Goal: Information Seeking & Learning: Check status

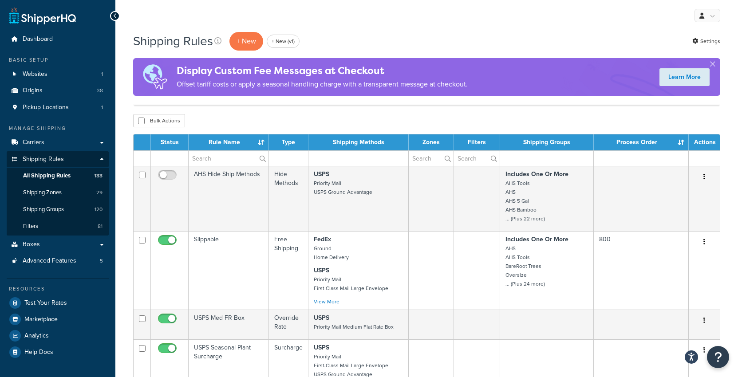
select select "1000"
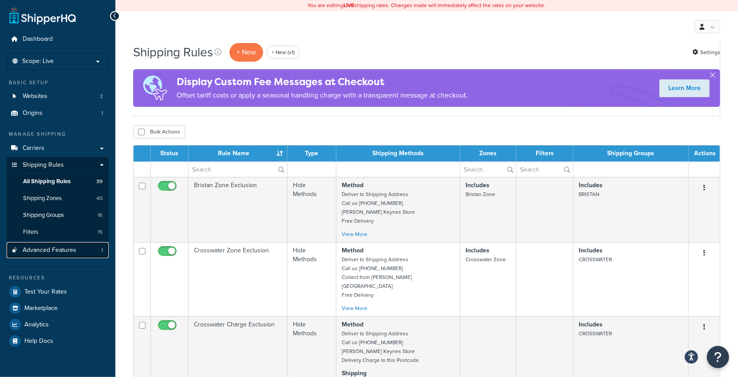
click at [70, 249] on span "Advanced Features" at bounding box center [50, 251] width 54 height 8
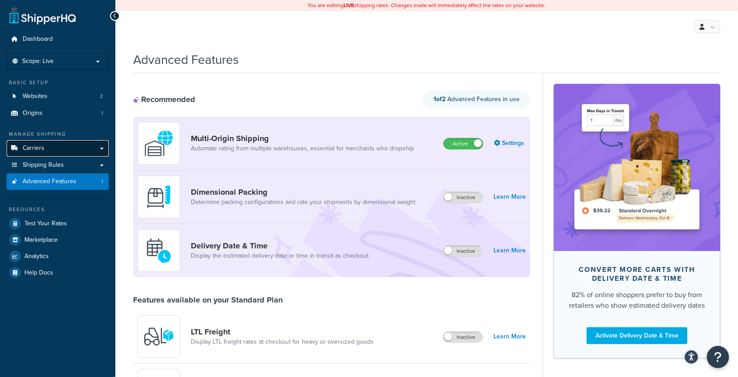
click at [62, 149] on link "Carriers" at bounding box center [58, 148] width 102 height 16
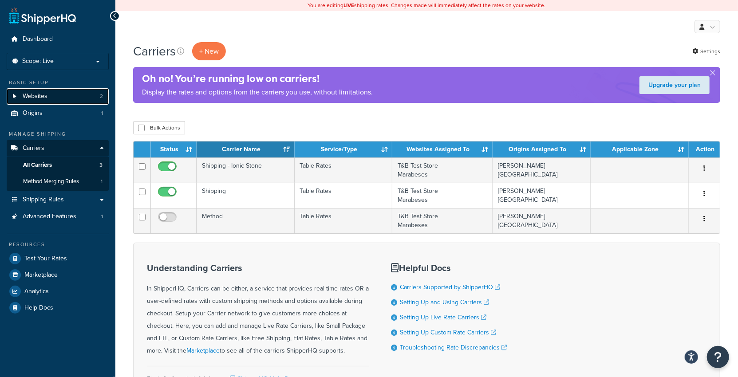
click at [71, 98] on link "Websites 2" at bounding box center [58, 96] width 102 height 16
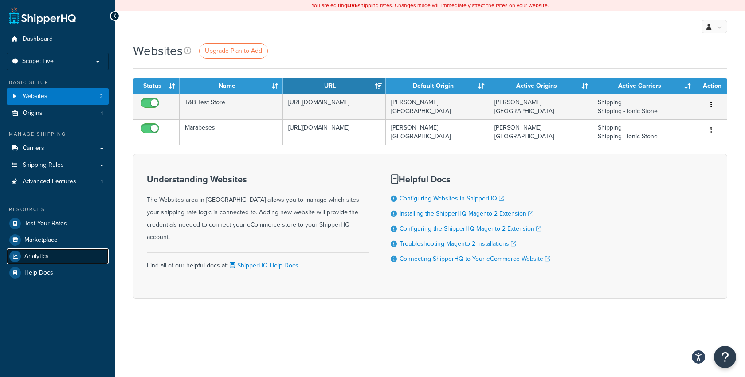
click at [60, 253] on link "Analytics" at bounding box center [58, 256] width 102 height 16
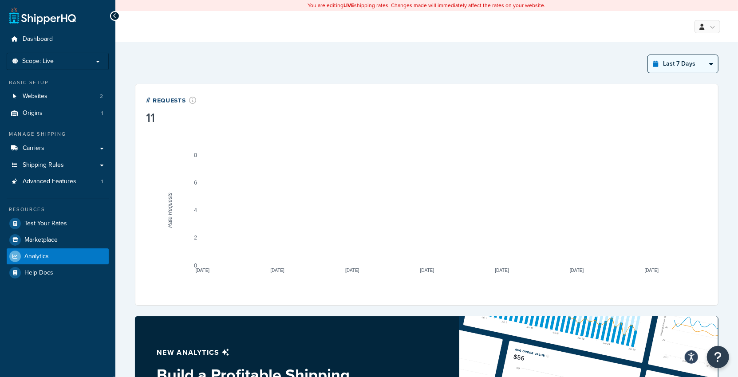
click at [678, 63] on select "Last 24 Hours Last 7 Days Last 30 Days Last 3 Months Last 6 Months Last 12 Mont…" at bounding box center [682, 64] width 70 height 18
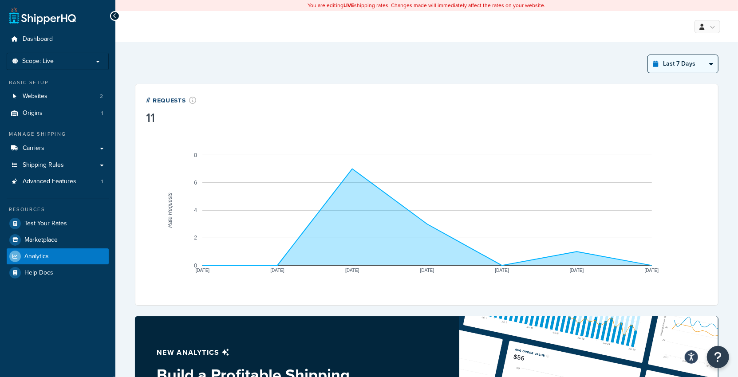
click at [648, 55] on select "Last 24 Hours Last 7 Days Last 30 Days Last 3 Months Last 6 Months Last 12 Mont…" at bounding box center [682, 64] width 70 height 18
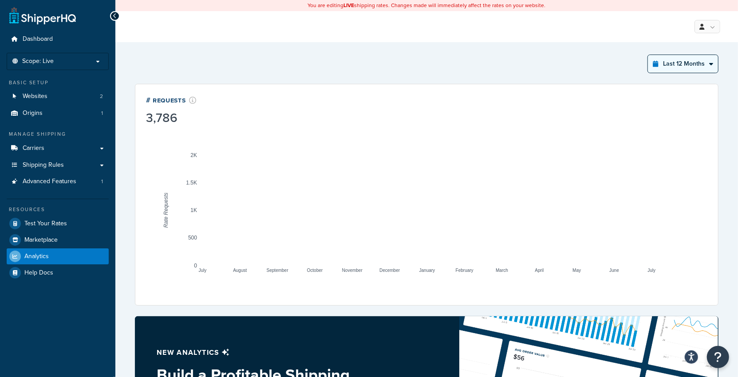
click at [686, 65] on select "Last 24 Hours Last 7 Days Last 30 Days Last 3 Months Last 6 Months Last 12 Mont…" at bounding box center [682, 64] width 70 height 18
select select "last_7_days"
click at [648, 55] on select "Last 24 Hours Last 7 Days Last 30 Days Last 3 Months Last 6 Months Last 12 Mont…" at bounding box center [682, 64] width 70 height 18
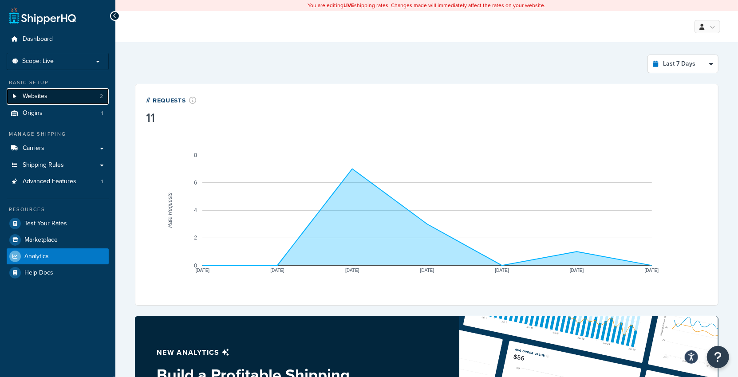
click at [68, 96] on link "Websites 2" at bounding box center [58, 96] width 102 height 16
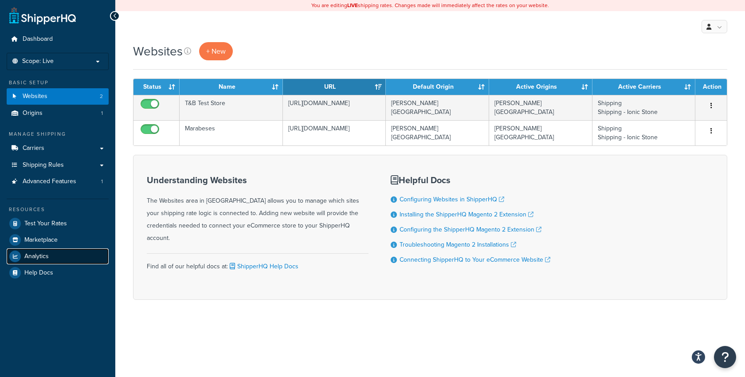
click at [75, 251] on link "Analytics" at bounding box center [58, 256] width 102 height 16
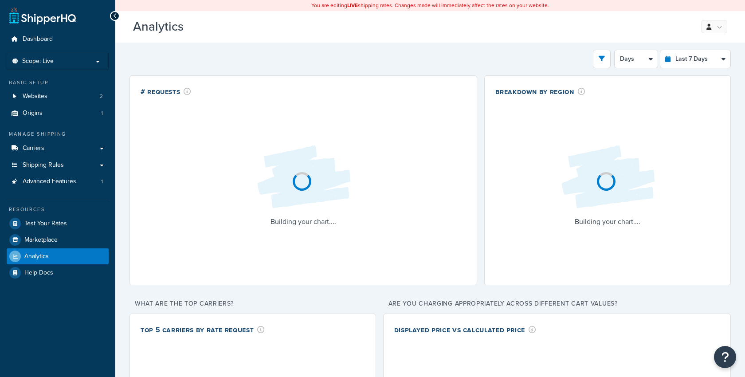
select select "last_7_days"
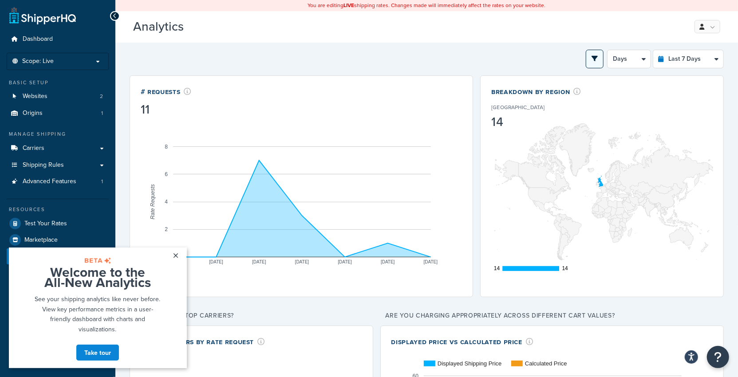
click at [601, 58] on button "open filter drawer" at bounding box center [594, 59] width 18 height 19
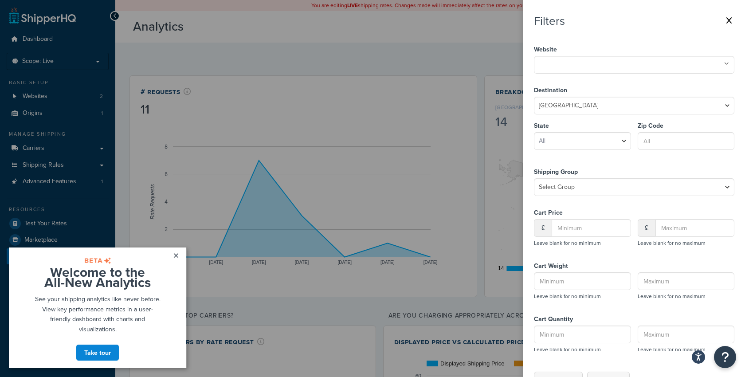
click at [596, 69] on ul at bounding box center [634, 65] width 200 height 18
click at [500, 44] on label at bounding box center [372, 188] width 745 height 377
click at [0, 0] on input "checkbox" at bounding box center [0, 0] width 0 height 0
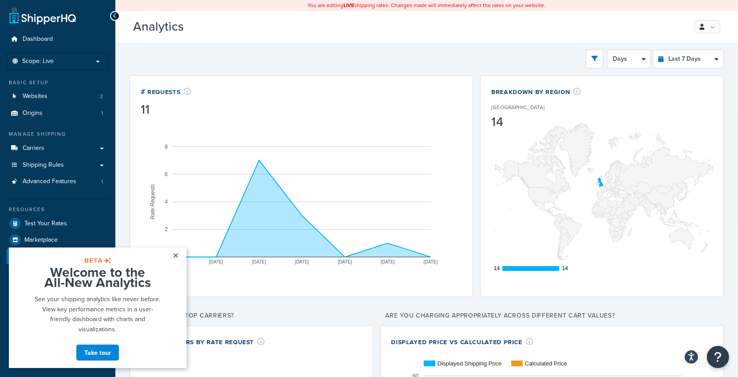
click at [600, 59] on button "open filter drawer" at bounding box center [594, 59] width 18 height 19
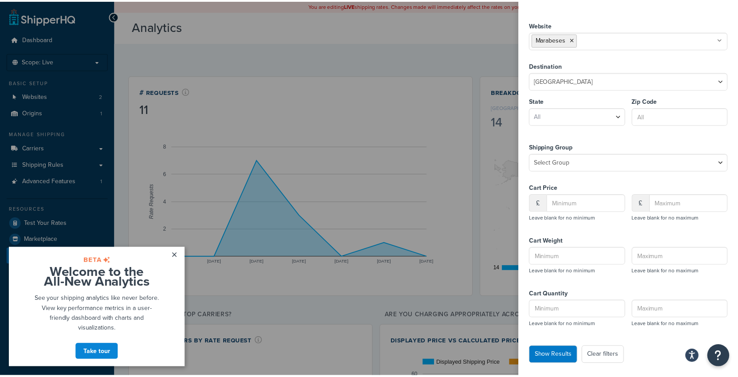
scroll to position [27, 0]
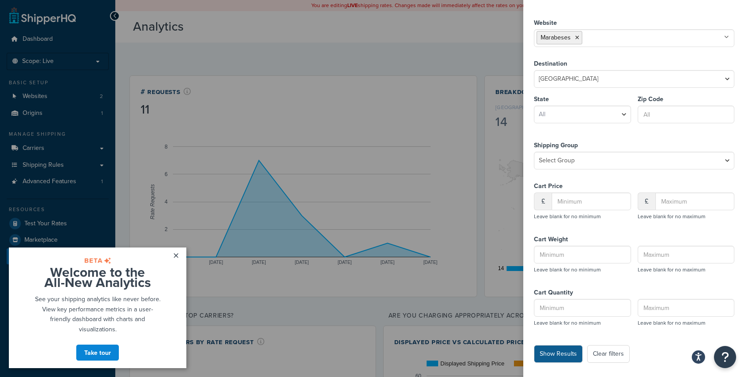
click at [562, 355] on button "Show Results" at bounding box center [558, 354] width 49 height 18
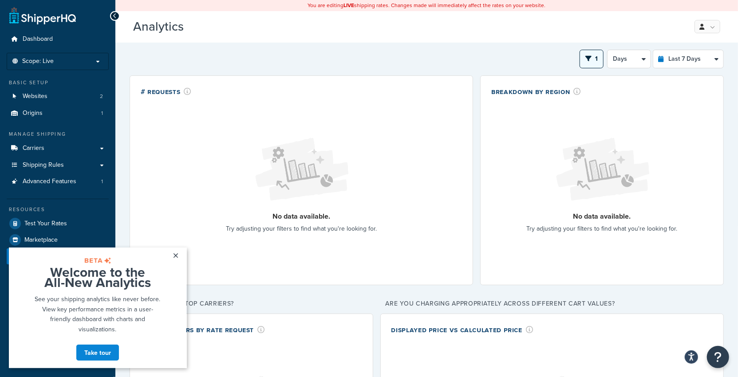
click at [597, 57] on span "1" at bounding box center [596, 58] width 3 height 9
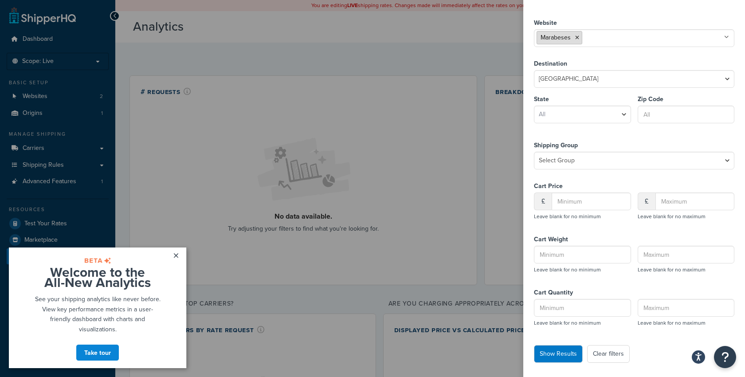
click at [577, 40] on li "Marabeses" at bounding box center [560, 37] width 46 height 13
click at [579, 37] on li "Marabeses" at bounding box center [560, 37] width 46 height 13
click at [578, 37] on icon at bounding box center [577, 37] width 4 height 5
click at [579, 38] on input "text" at bounding box center [576, 37] width 78 height 10
click at [557, 349] on button "Show Results" at bounding box center [558, 354] width 49 height 18
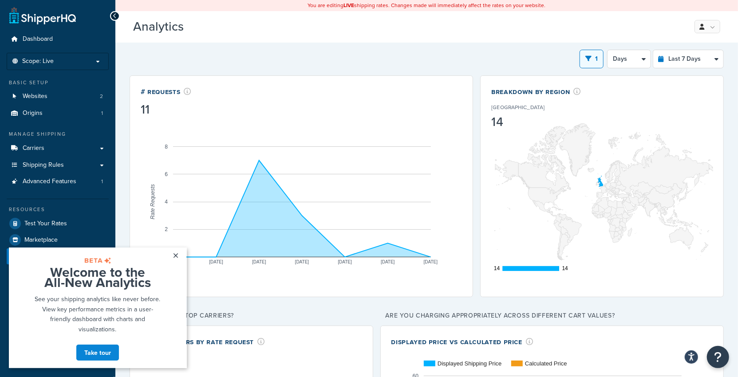
drag, startPoint x: 602, startPoint y: 57, endPoint x: 601, endPoint y: 85, distance: 28.0
click at [602, 57] on button "1" at bounding box center [591, 59] width 24 height 19
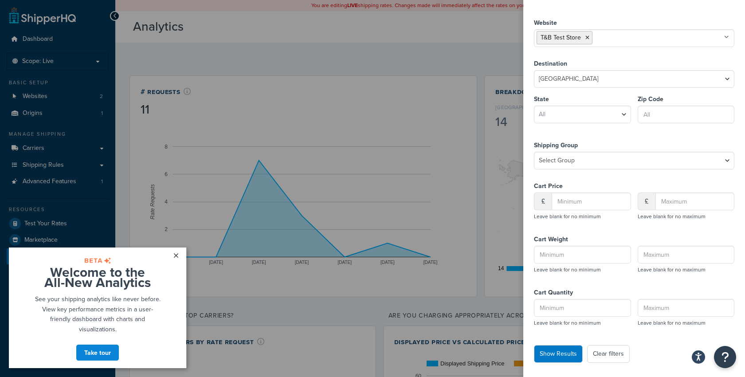
drag, startPoint x: 611, startPoint y: 351, endPoint x: 561, endPoint y: 339, distance: 50.7
click at [608, 351] on button "Clear filters" at bounding box center [608, 354] width 43 height 18
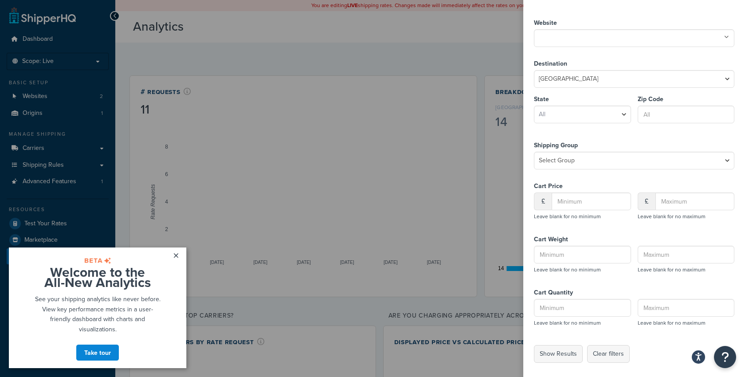
click at [81, 65] on label at bounding box center [372, 188] width 745 height 377
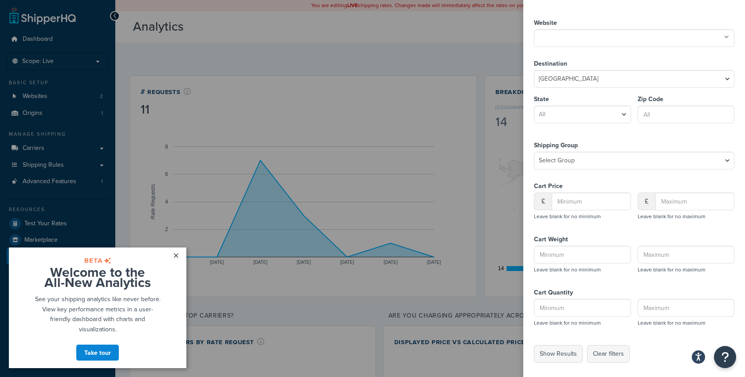
click at [0, 0] on input "checkbox" at bounding box center [0, 0] width 0 height 0
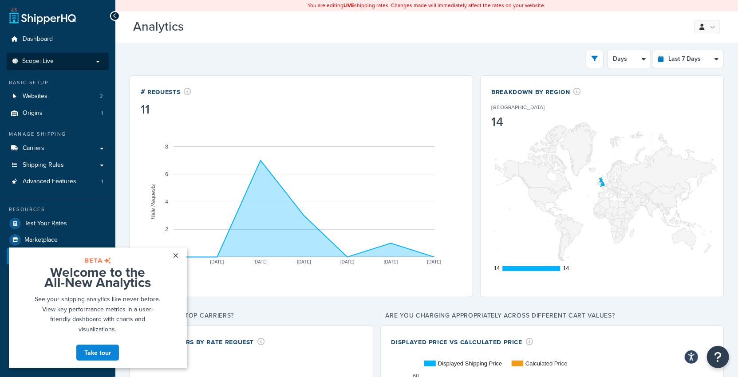
click at [83, 62] on p "Scope: Live" at bounding box center [58, 62] width 94 height 8
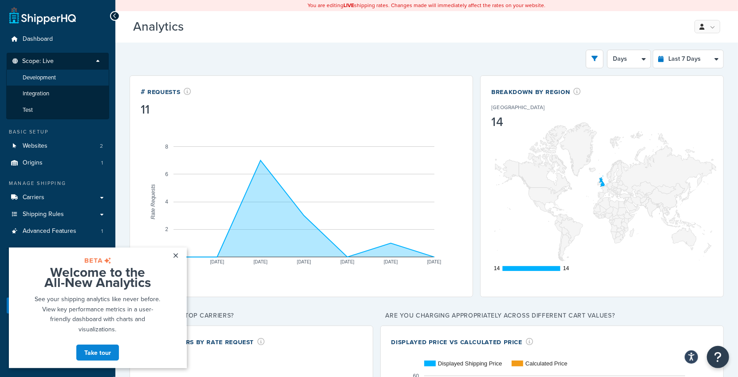
click at [78, 81] on li "Development" at bounding box center [57, 78] width 103 height 16
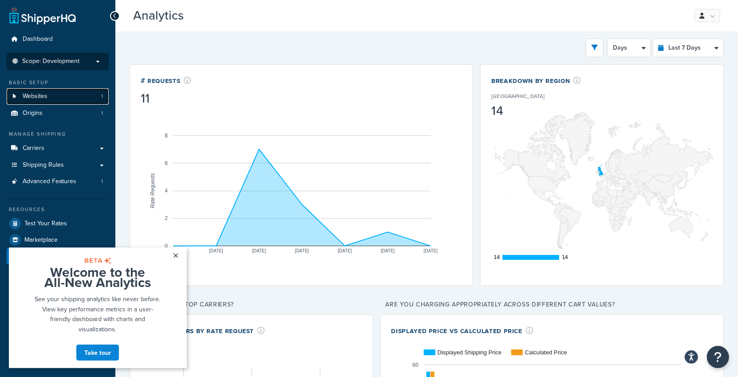
click at [55, 94] on link "Websites 1" at bounding box center [58, 96] width 102 height 16
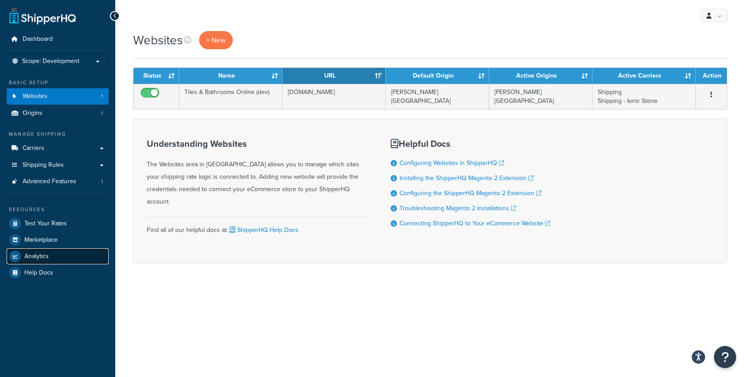
click at [46, 254] on span "Analytics" at bounding box center [36, 257] width 24 height 8
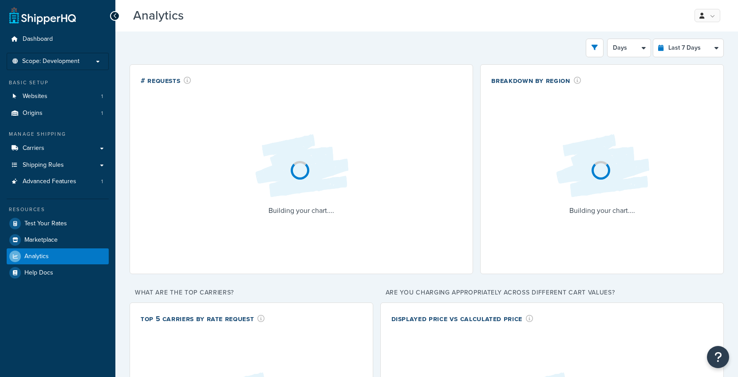
select select "last_7_days"
click at [601, 50] on button "open filter drawer" at bounding box center [594, 48] width 18 height 19
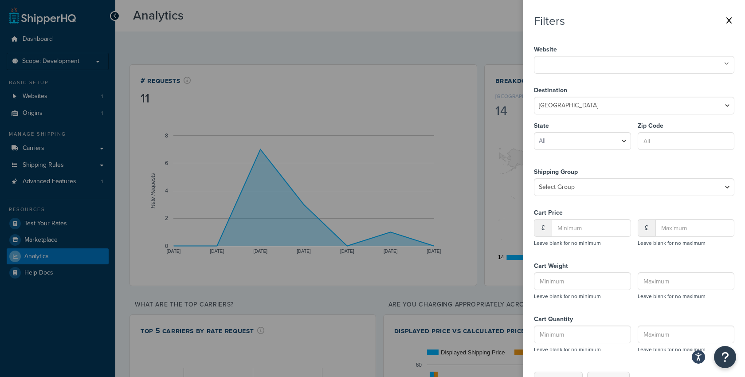
drag, startPoint x: 599, startPoint y: 56, endPoint x: 600, endPoint y: 68, distance: 12.0
click at [599, 59] on div "Website Tiles & Bathrooms Online (dev)" at bounding box center [634, 58] width 200 height 30
click at [600, 68] on input "text" at bounding box center [576, 64] width 78 height 10
click at [557, 373] on button "Show Results" at bounding box center [558, 381] width 49 height 18
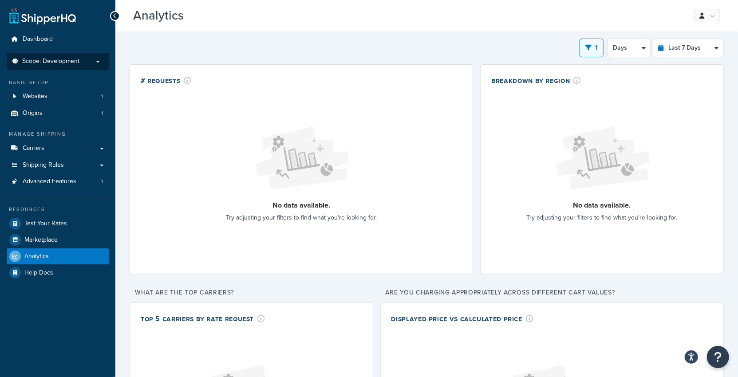
click at [83, 61] on p "Scope: Development" at bounding box center [58, 62] width 94 height 8
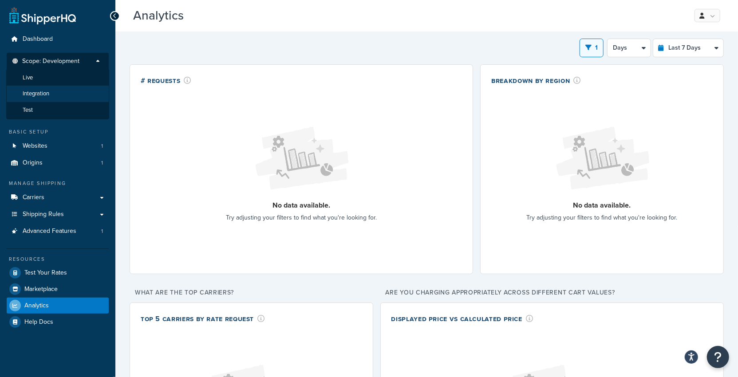
click at [64, 93] on li "Integration" at bounding box center [57, 94] width 103 height 16
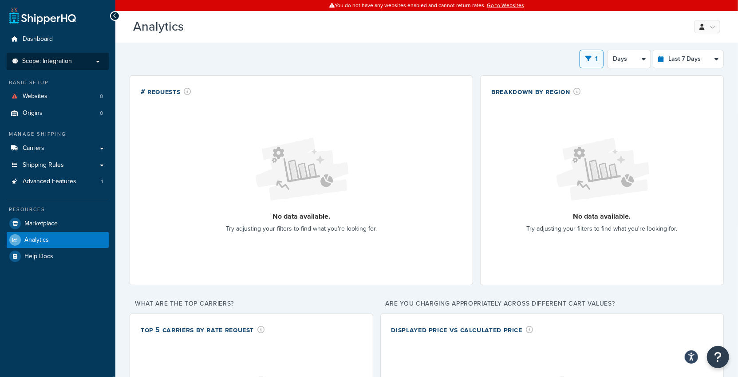
click at [78, 64] on p "Scope: Integration" at bounding box center [58, 62] width 94 height 8
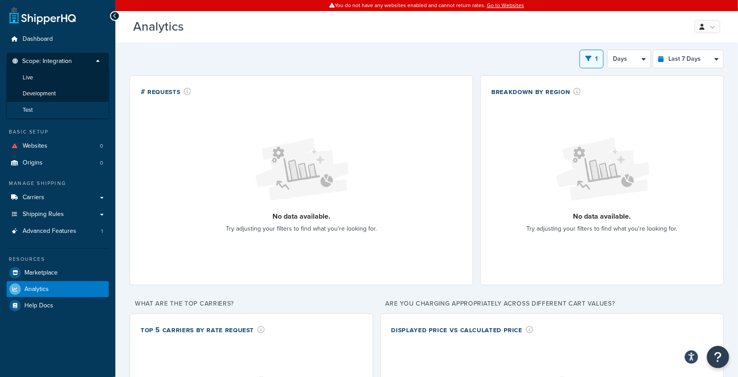
click at [71, 110] on li "Test" at bounding box center [57, 110] width 103 height 16
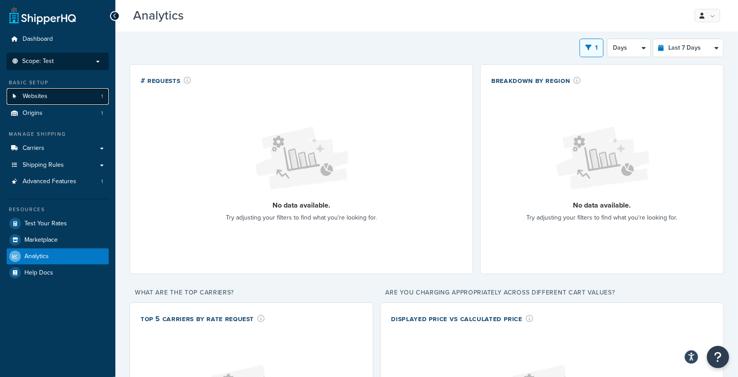
click at [71, 98] on link "Websites 1" at bounding box center [58, 96] width 102 height 16
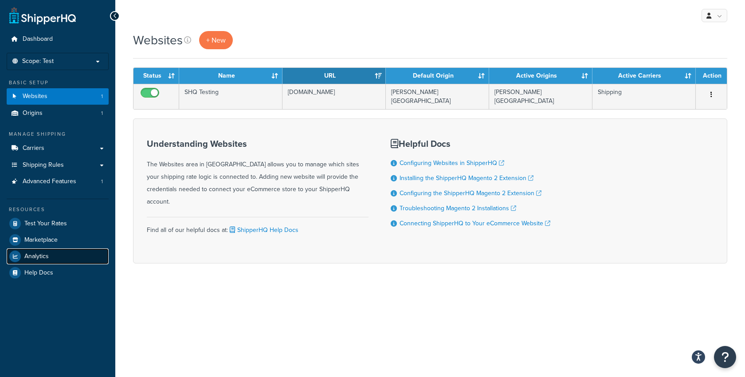
click at [45, 260] on link "Analytics" at bounding box center [58, 256] width 102 height 16
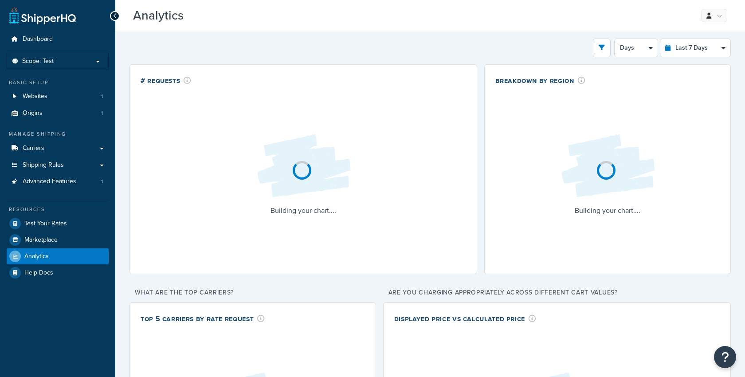
select select "last_7_days"
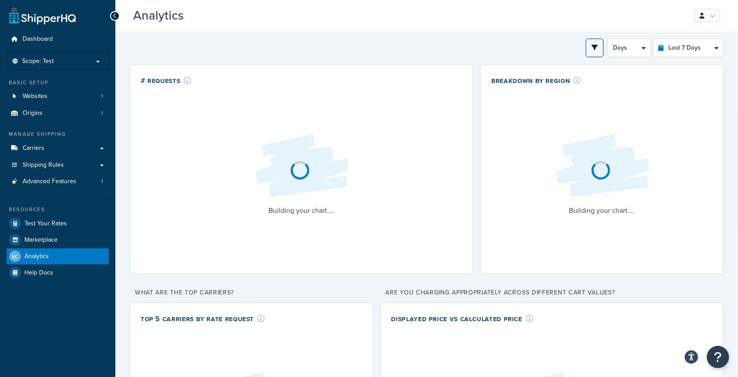
click at [592, 53] on button "open filter drawer" at bounding box center [594, 48] width 18 height 19
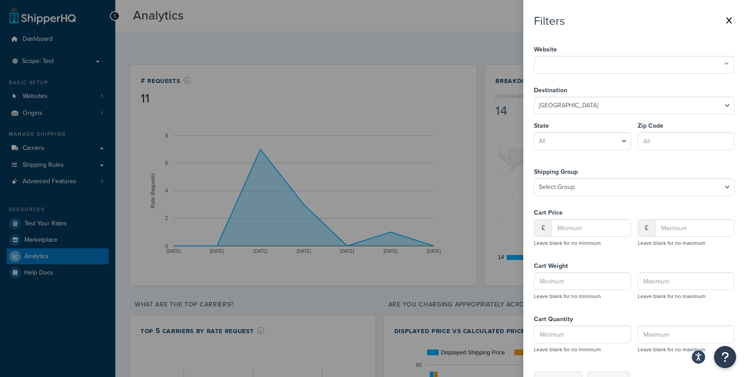
click at [594, 64] on input "text" at bounding box center [576, 64] width 78 height 10
click at [561, 374] on button "Show Results" at bounding box center [558, 381] width 49 height 18
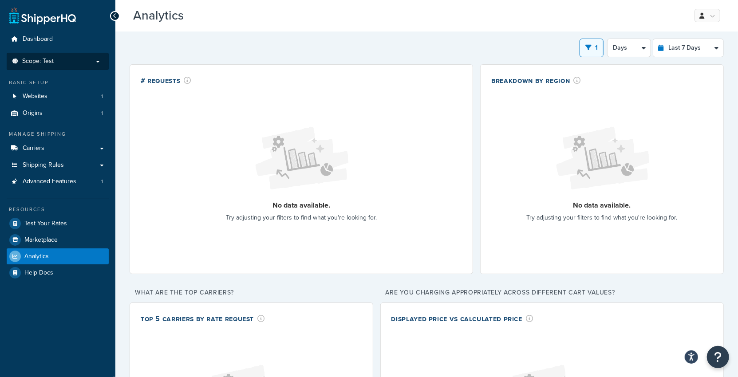
click at [70, 61] on p "Scope: Test" at bounding box center [58, 62] width 94 height 8
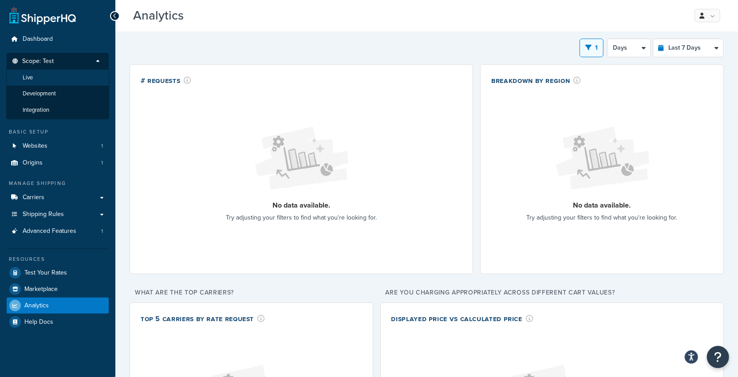
click at [63, 82] on li "Live" at bounding box center [57, 78] width 103 height 16
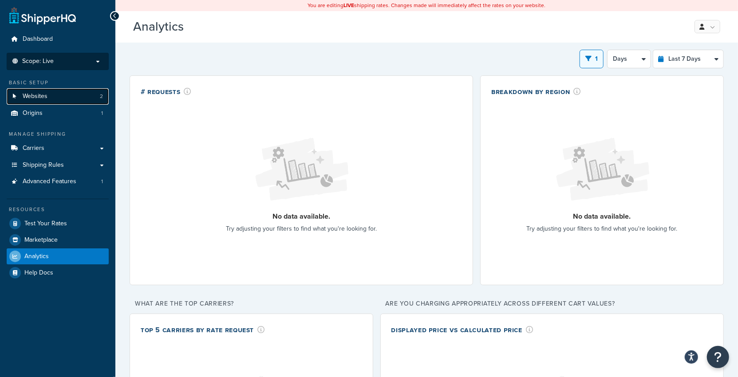
click at [51, 102] on link "Websites 2" at bounding box center [58, 96] width 102 height 16
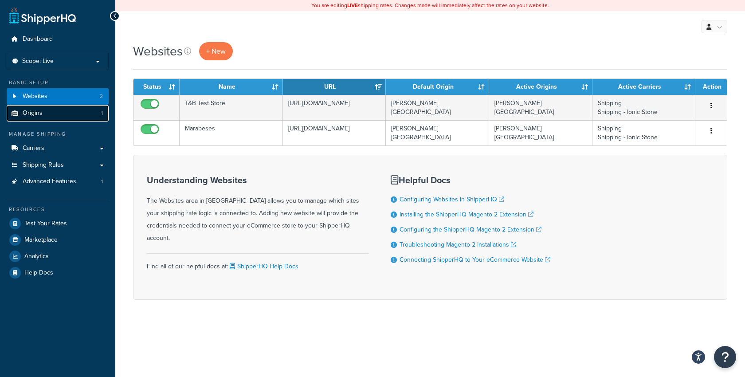
click at [74, 118] on link "Origins 1" at bounding box center [58, 113] width 102 height 16
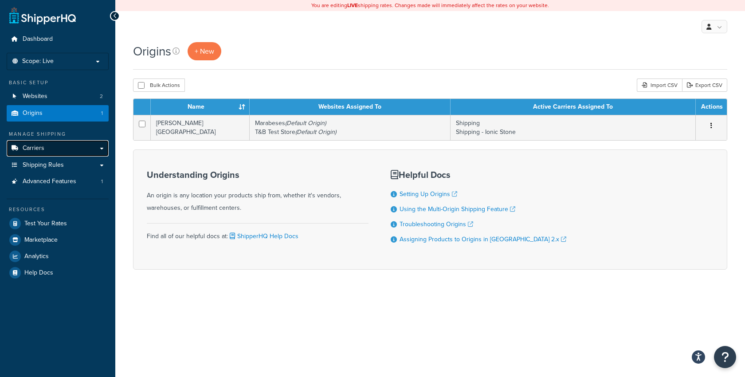
click at [58, 147] on link "Carriers" at bounding box center [58, 148] width 102 height 16
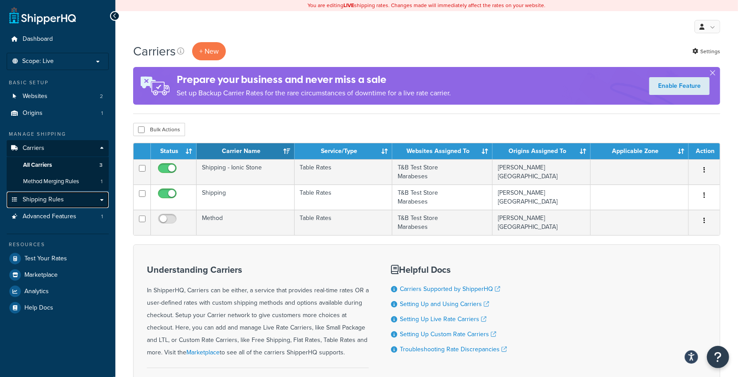
click at [66, 195] on link "Shipping Rules" at bounding box center [58, 200] width 102 height 16
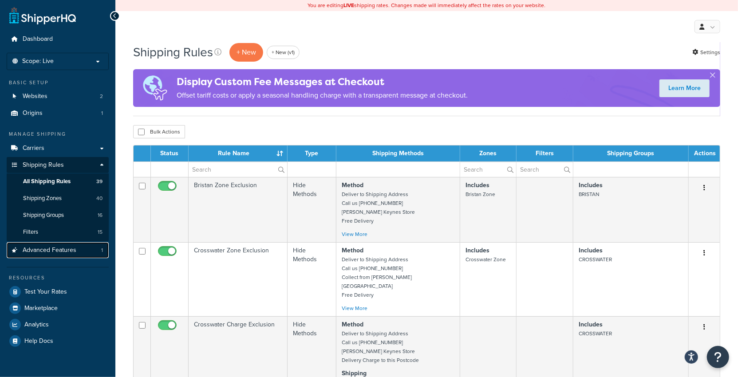
click at [55, 255] on link "Advanced Features 1" at bounding box center [58, 250] width 102 height 16
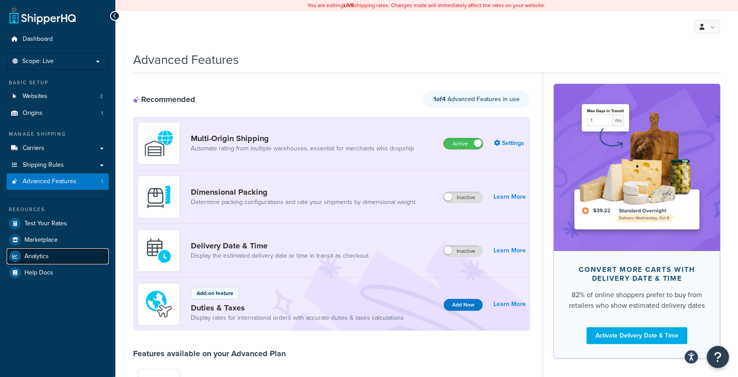
click at [45, 257] on span "Analytics" at bounding box center [36, 257] width 24 height 8
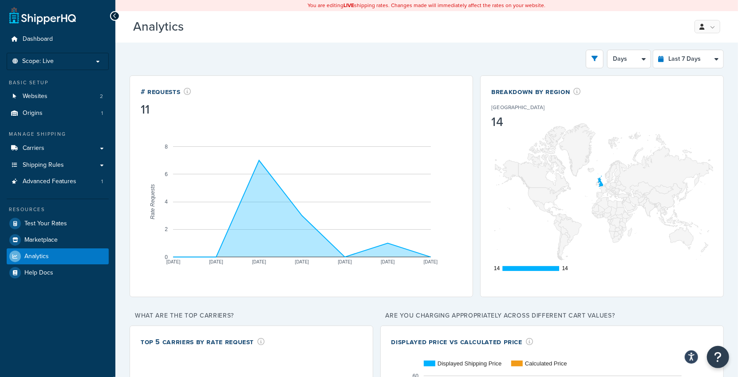
click at [596, 55] on button "open filter drawer" at bounding box center [594, 59] width 18 height 19
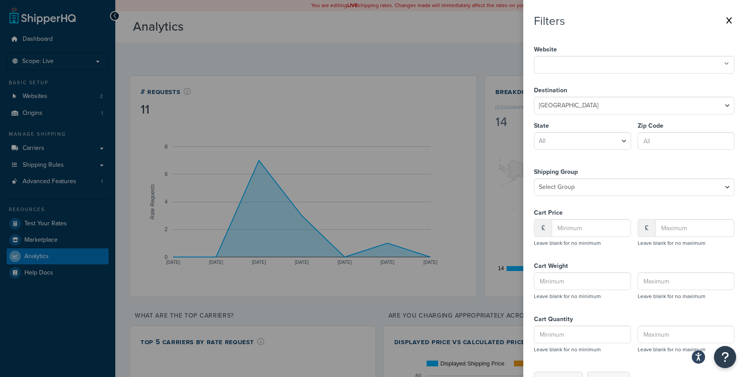
click at [592, 62] on input "text" at bounding box center [576, 64] width 78 height 10
click at [568, 373] on button "Show Results" at bounding box center [558, 381] width 49 height 18
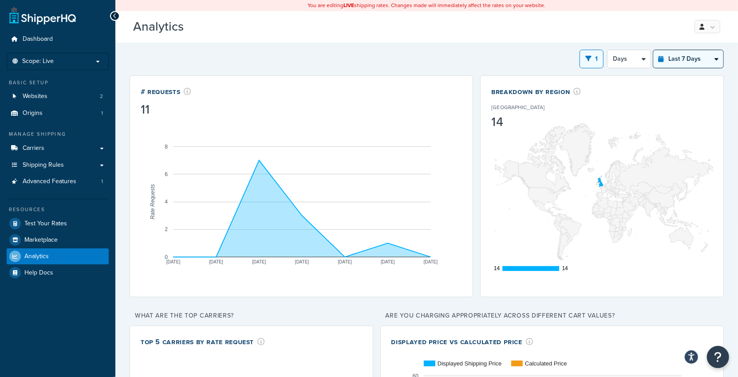
click at [677, 62] on select "Last 24 Hours Last 7 Days Last 30 Days Last 3 Months Last 6 Months Last 12 Mont…" at bounding box center [688, 59] width 70 height 18
select select "last_year"
click at [654, 50] on select "Last 24 Hours Last 7 Days Last 30 Days Last 3 Months Last 6 Months Last 12 Mont…" at bounding box center [688, 59] width 70 height 18
select select "1M"
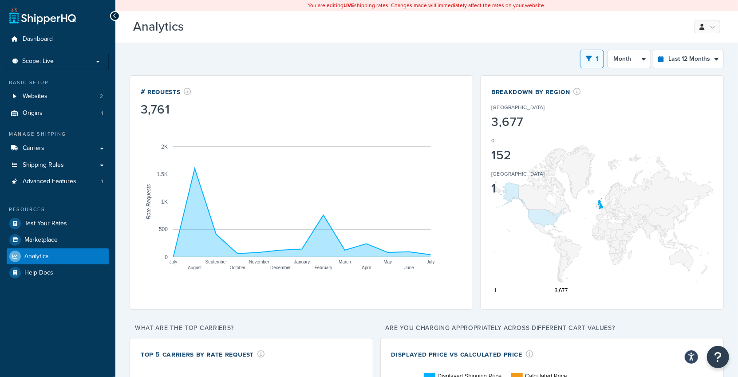
click at [586, 59] on button "1" at bounding box center [592, 59] width 24 height 19
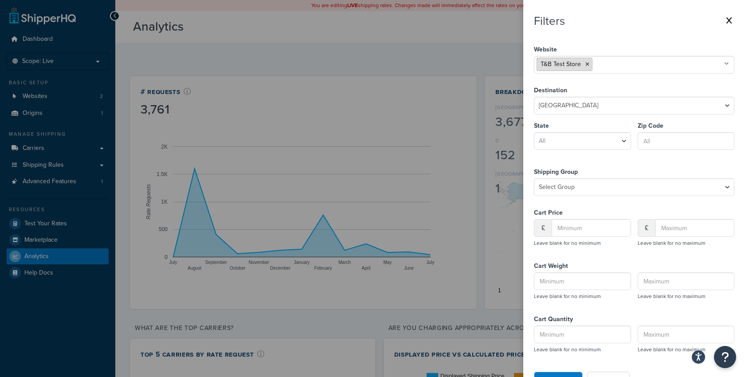
click at [585, 65] on icon at bounding box center [587, 64] width 4 height 5
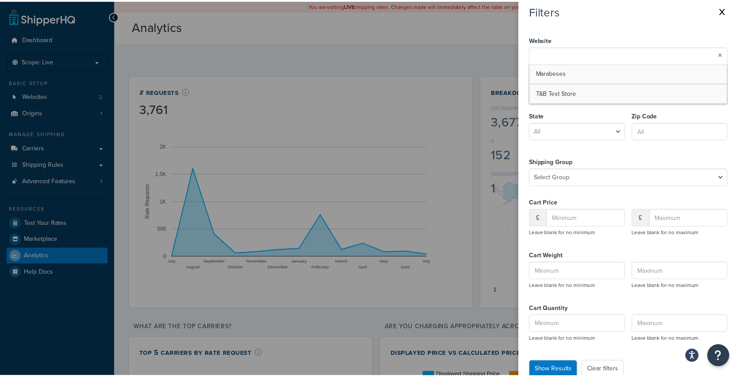
scroll to position [27, 0]
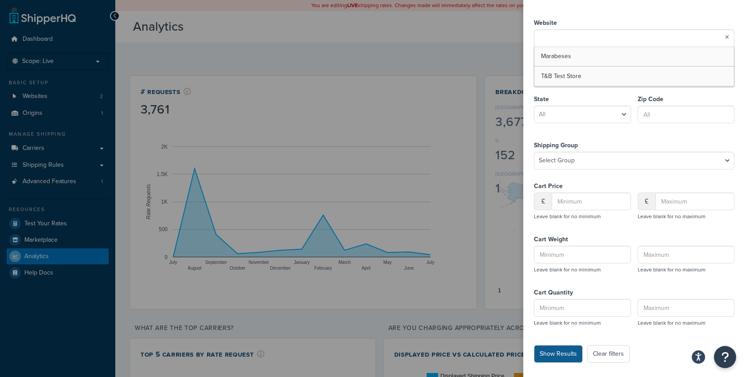
click at [560, 353] on button "Show Results" at bounding box center [558, 354] width 49 height 18
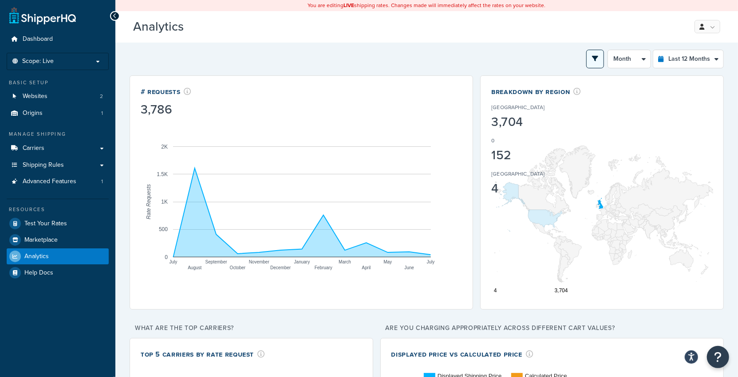
click at [598, 54] on button "open filter drawer" at bounding box center [595, 59] width 18 height 19
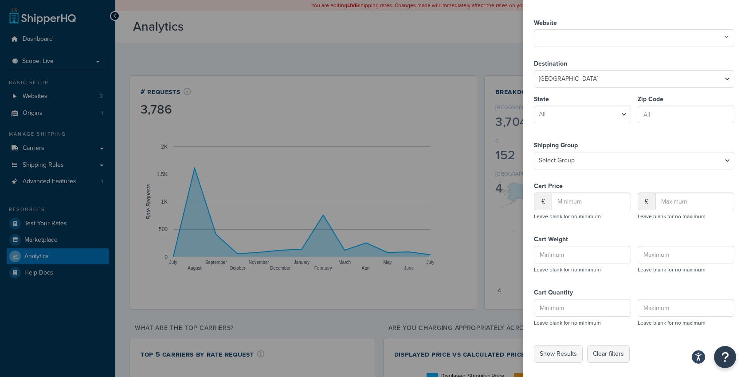
click at [584, 41] on input "text" at bounding box center [576, 37] width 78 height 10
click at [560, 350] on button "Show Results" at bounding box center [558, 354] width 49 height 18
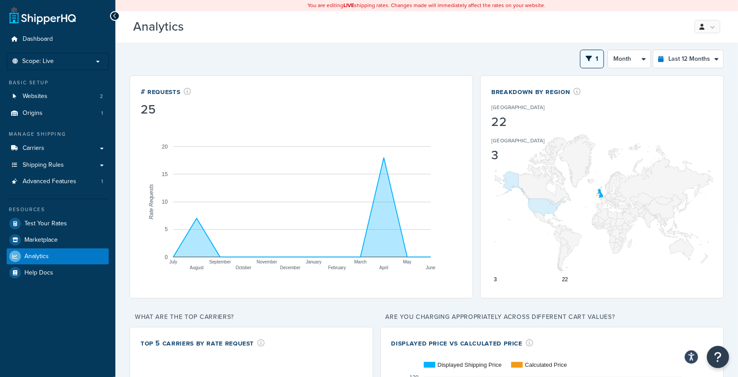
click at [592, 61] on icon "open filter drawer" at bounding box center [588, 58] width 6 height 6
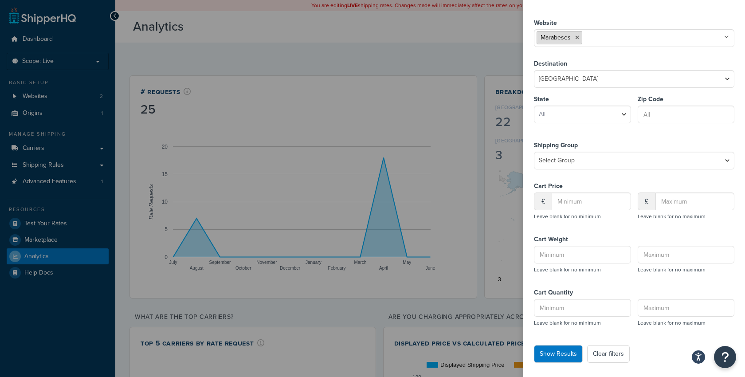
click at [577, 39] on icon at bounding box center [577, 37] width 4 height 5
drag, startPoint x: 578, startPoint y: 39, endPoint x: 578, endPoint y: 45, distance: 5.8
click at [578, 40] on input "text" at bounding box center [576, 37] width 78 height 10
click at [552, 352] on button "Show Results" at bounding box center [558, 354] width 49 height 18
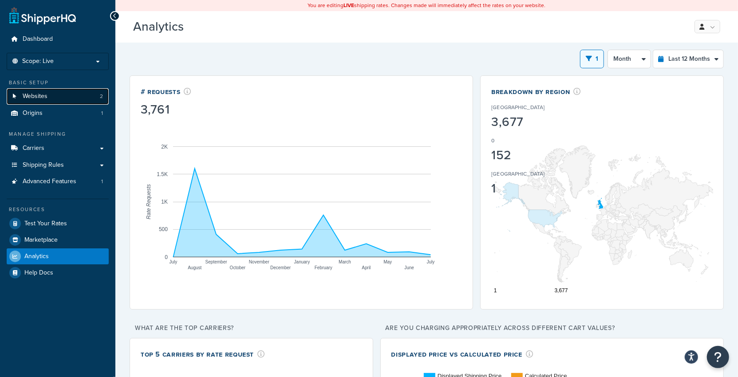
click at [67, 92] on link "Websites 2" at bounding box center [58, 96] width 102 height 16
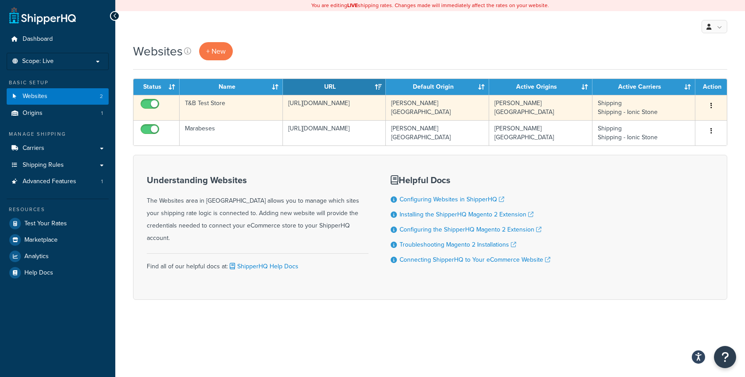
click at [238, 108] on td "T&B Test Store" at bounding box center [231, 107] width 103 height 25
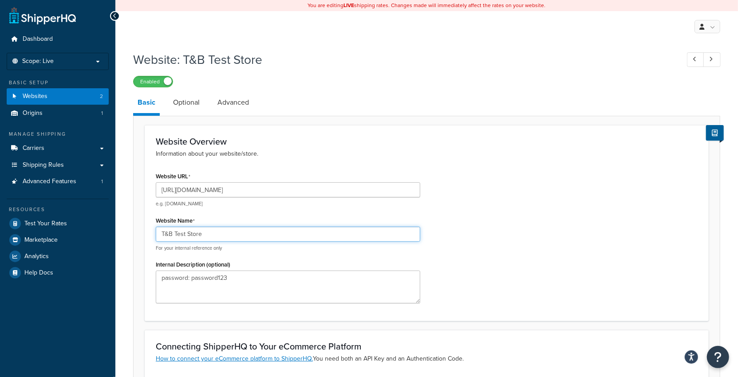
click at [219, 232] on input "T&B Test Store" at bounding box center [288, 234] width 264 height 15
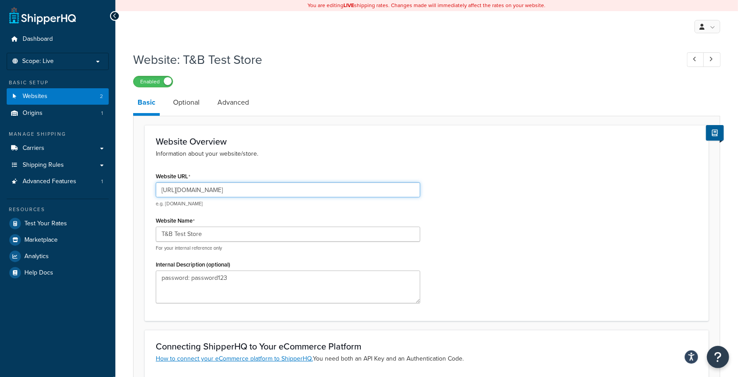
click at [211, 188] on input "[URL][DOMAIN_NAME]" at bounding box center [288, 189] width 264 height 15
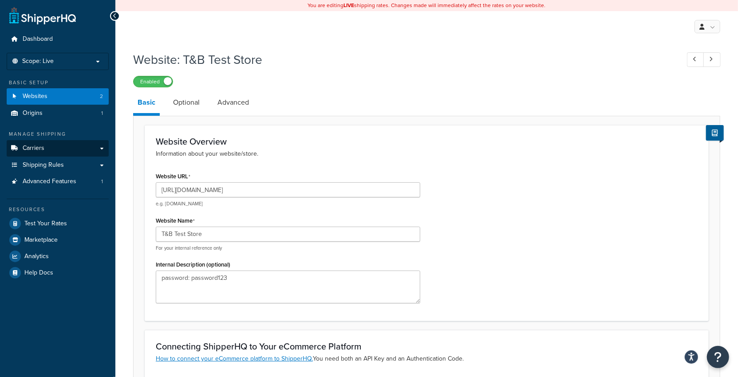
click at [71, 148] on link "Carriers" at bounding box center [58, 148] width 102 height 16
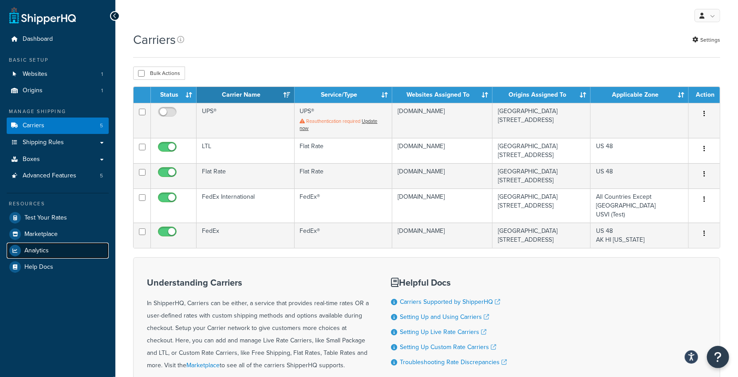
click at [50, 255] on link "Analytics" at bounding box center [58, 251] width 102 height 16
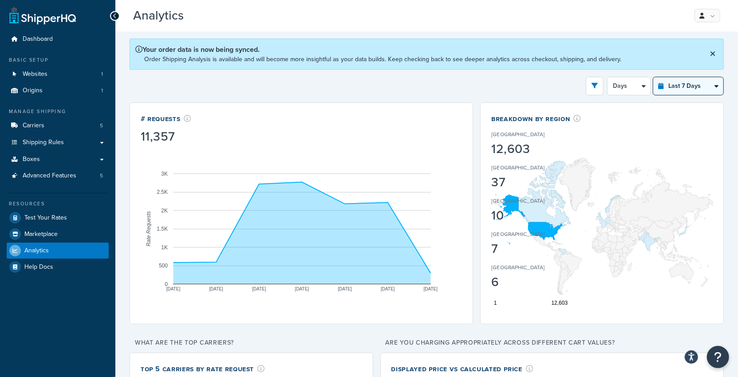
click at [684, 81] on select "Last 24 Hours Last 7 Days Last 30 Days Last 3 Months Last 6 Months Last 12 Mont…" at bounding box center [688, 86] width 70 height 18
select select "last_3_months"
click at [654, 77] on select "Last 24 Hours Last 7 Days Last 30 Days Last 3 Months Last 6 Months Last 12 Mont…" at bounding box center [688, 86] width 70 height 18
select select "1w"
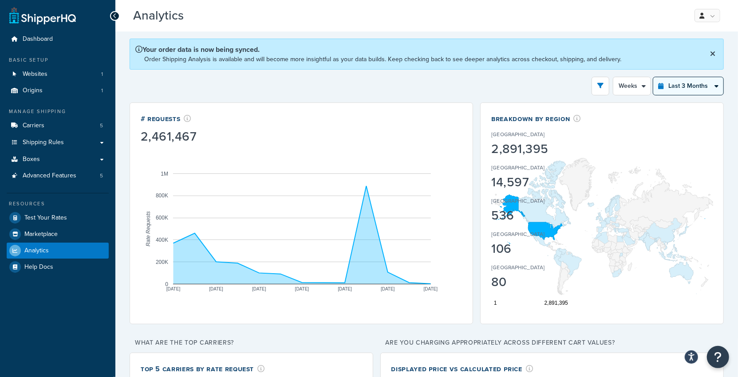
click at [681, 87] on select "Last 24 Hours Last 7 Days Last 30 Days Last 3 Months Last 6 Months Last 12 Mont…" at bounding box center [688, 86] width 70 height 18
select select "last_30_days"
click at [654, 77] on select "Last 24 Hours Last 7 Days Last 30 Days Last 3 Months Last 6 Months Last 12 Mont…" at bounding box center [688, 86] width 70 height 18
select select "5d"
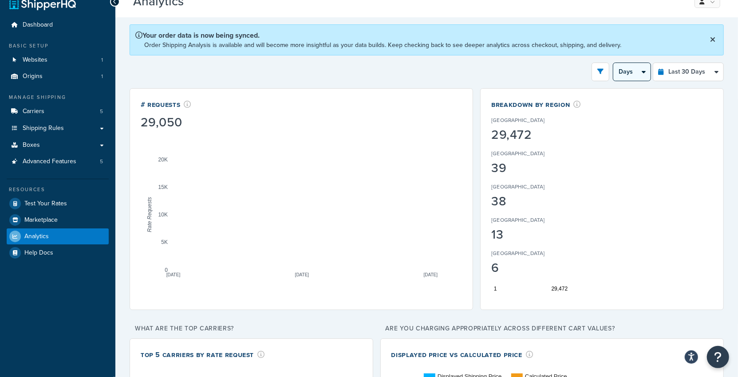
scroll to position [14, 0]
